Goal: Register for event/course

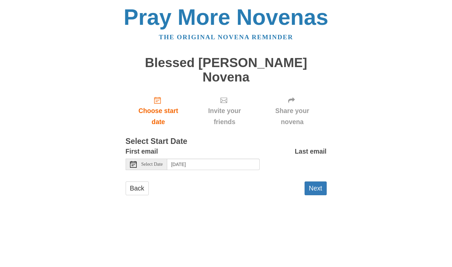
click at [134, 161] on icon at bounding box center [133, 164] width 7 height 7
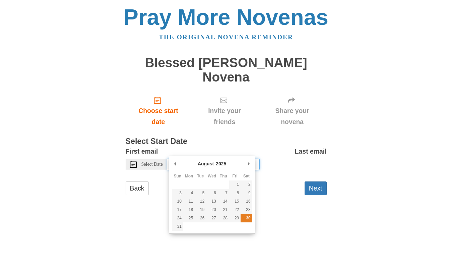
type input "[DATE]"
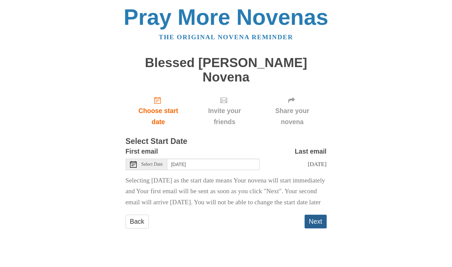
click at [316, 218] on button "Next" at bounding box center [316, 221] width 22 height 14
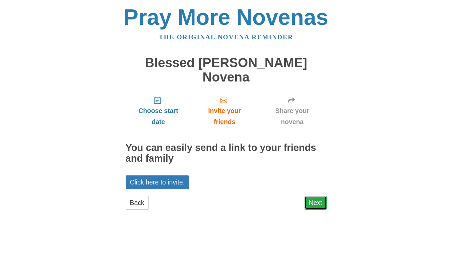
click at [317, 196] on link "Next" at bounding box center [316, 203] width 22 height 14
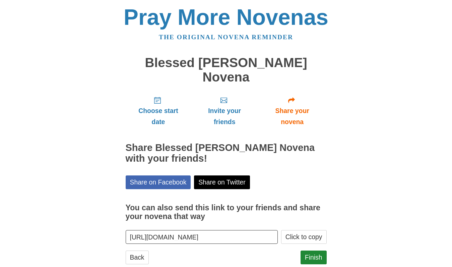
click at [235, 230] on input "https://www.praymorenovenas.com/carlo-acutis-novena/1229386" at bounding box center [202, 237] width 152 height 14
click at [129, 230] on input "https://www.praymorenovenas.com/carlo-acutis-novena/1229386" at bounding box center [202, 237] width 152 height 14
click at [387, 48] on div "Pray More Novenas The original novena reminder Blessed Carlo Acutis Novena Choo…" at bounding box center [226, 141] width 392 height 283
click at [318, 250] on link "Finish" at bounding box center [314, 257] width 26 height 14
